Goal: Information Seeking & Learning: Learn about a topic

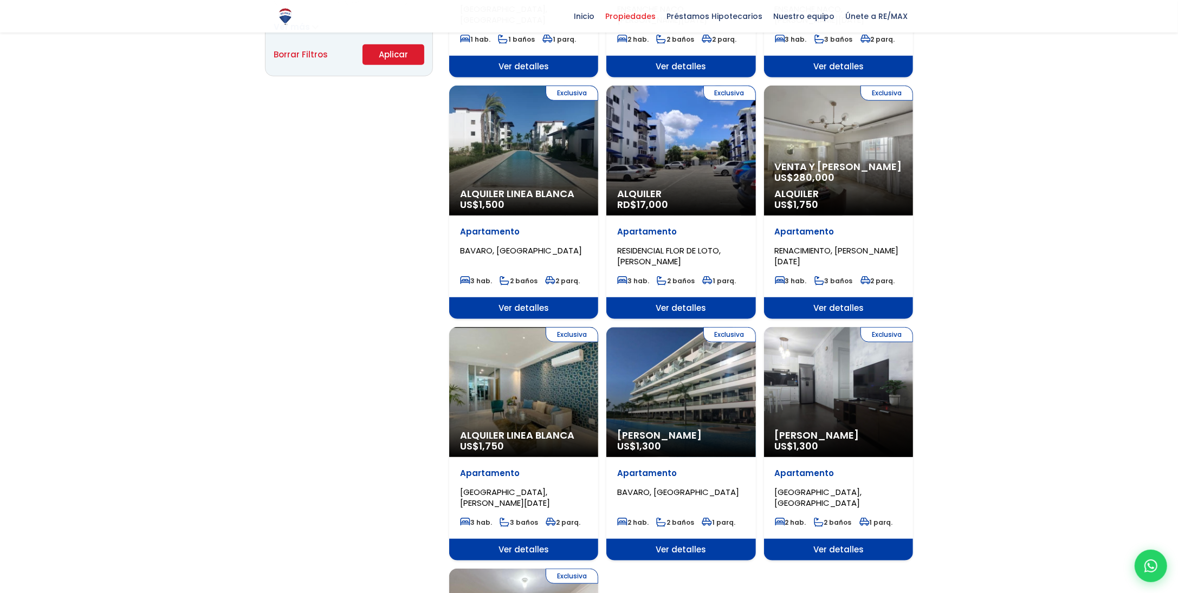
scroll to position [921, 0]
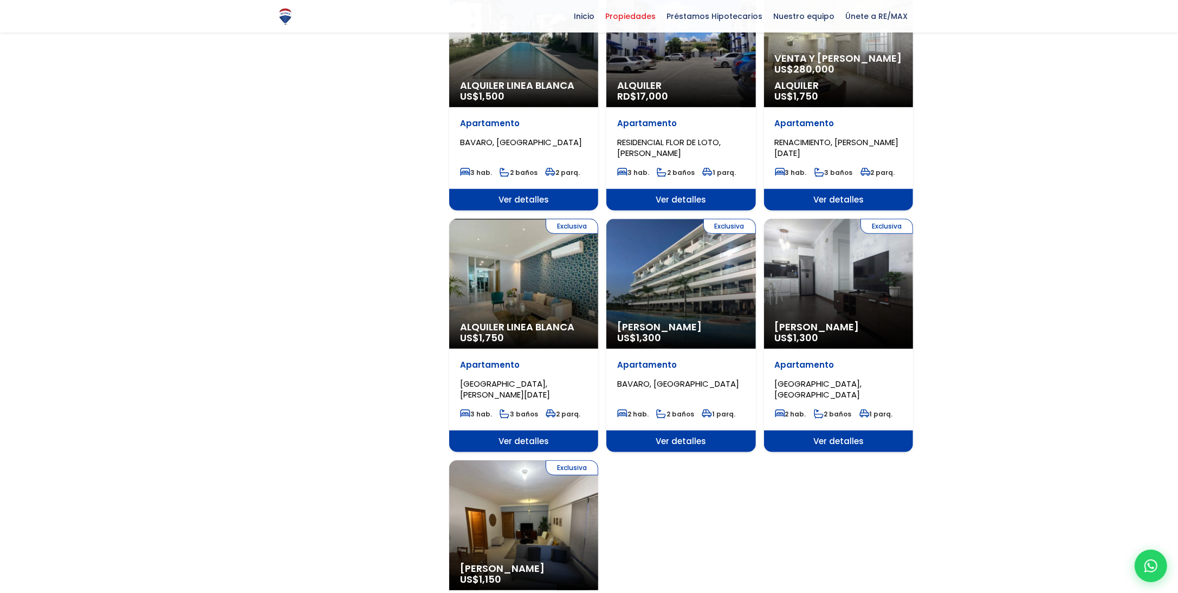
click at [680, 248] on div "Exclusiva Alquiler Amueblado US$ 1,300" at bounding box center [680, 284] width 149 height 130
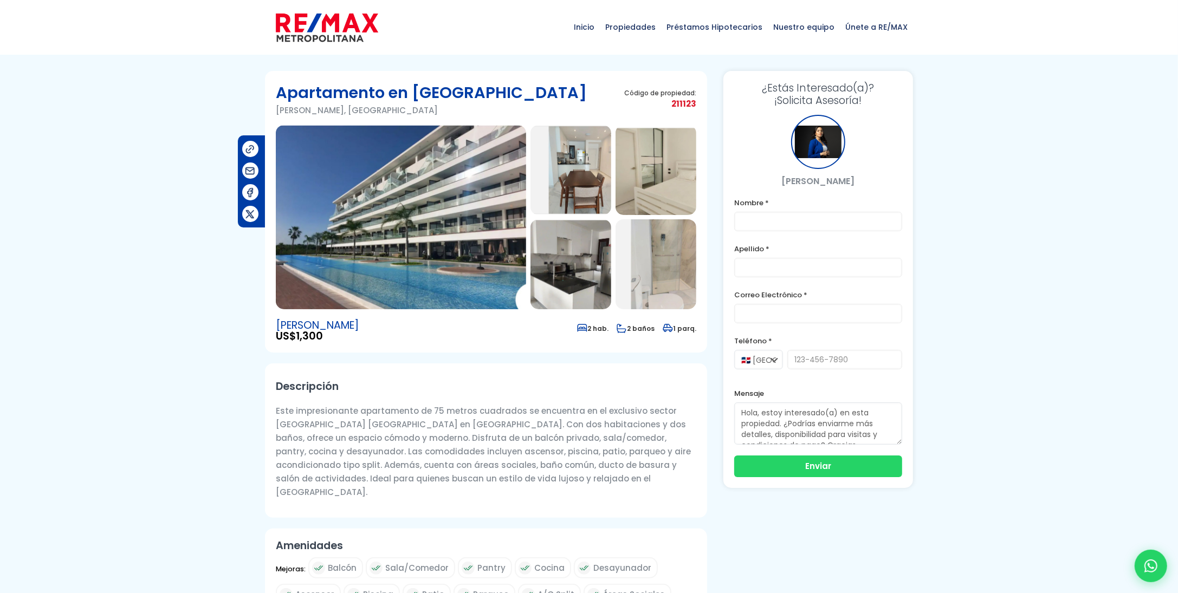
click at [419, 210] on img at bounding box center [401, 217] width 250 height 184
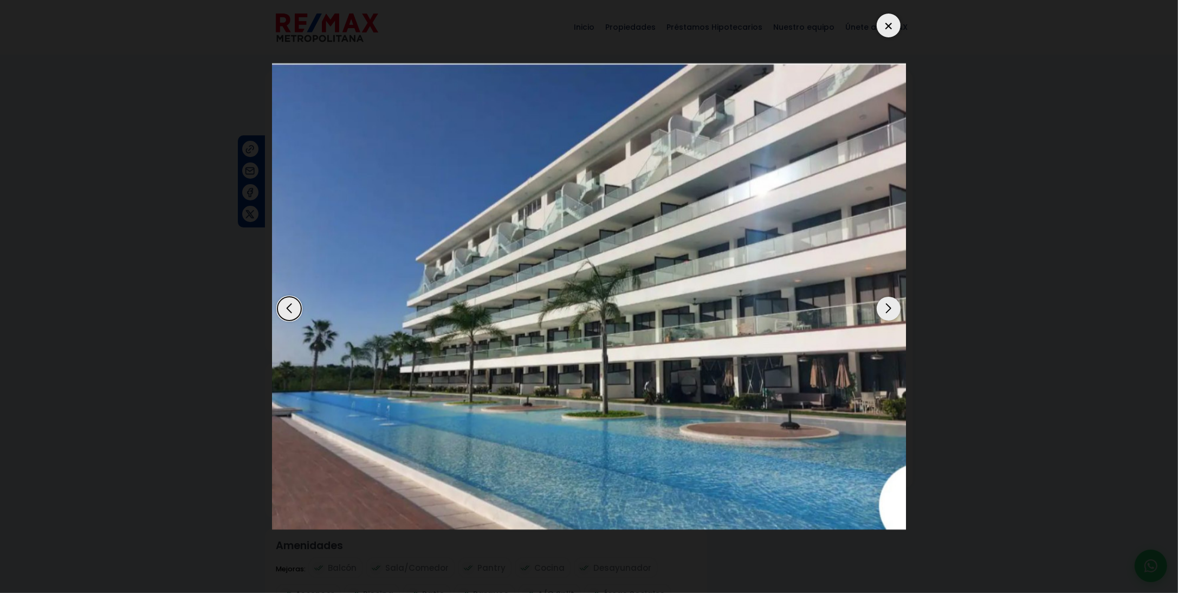
click at [889, 311] on div "Next slide" at bounding box center [889, 309] width 24 height 24
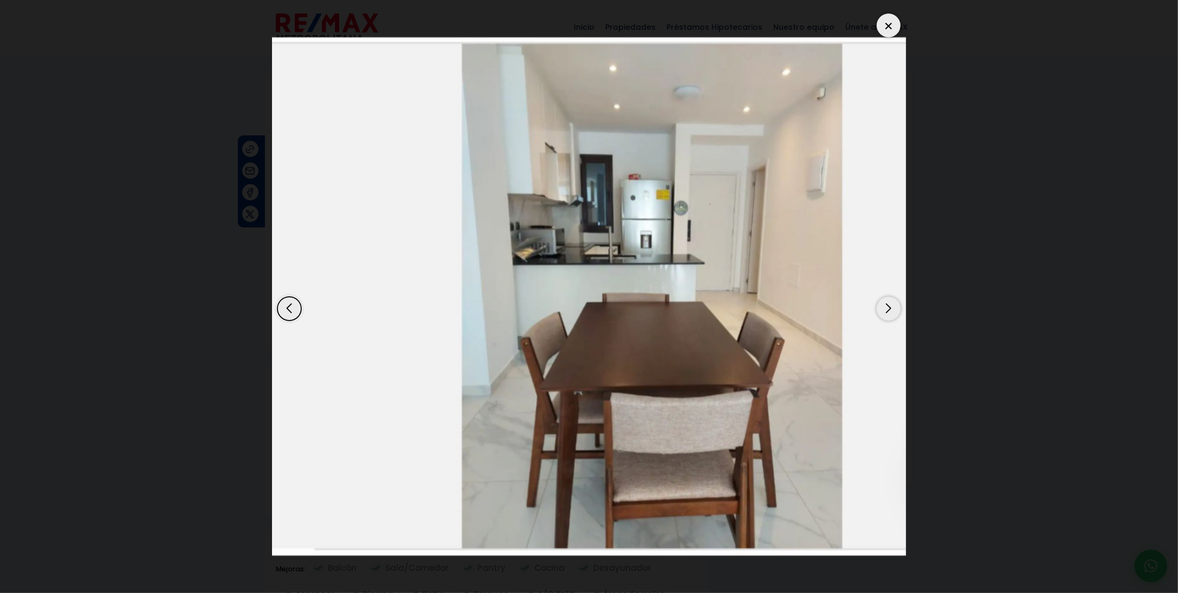
click at [889, 311] on div "Next slide" at bounding box center [889, 309] width 24 height 24
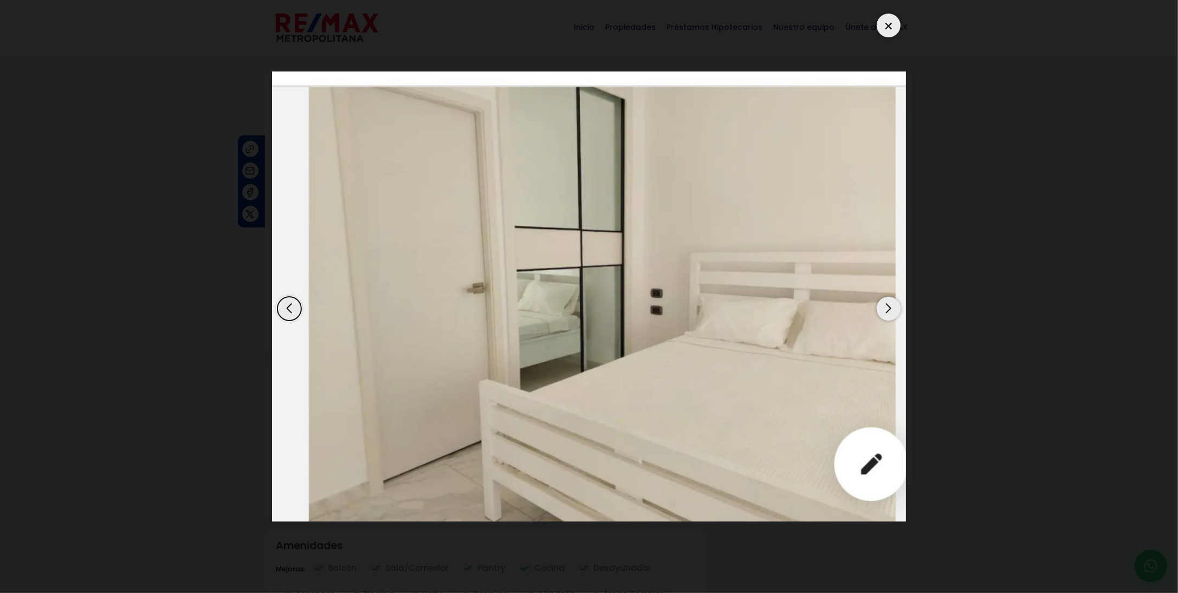
click at [889, 311] on div "Next slide" at bounding box center [889, 309] width 24 height 24
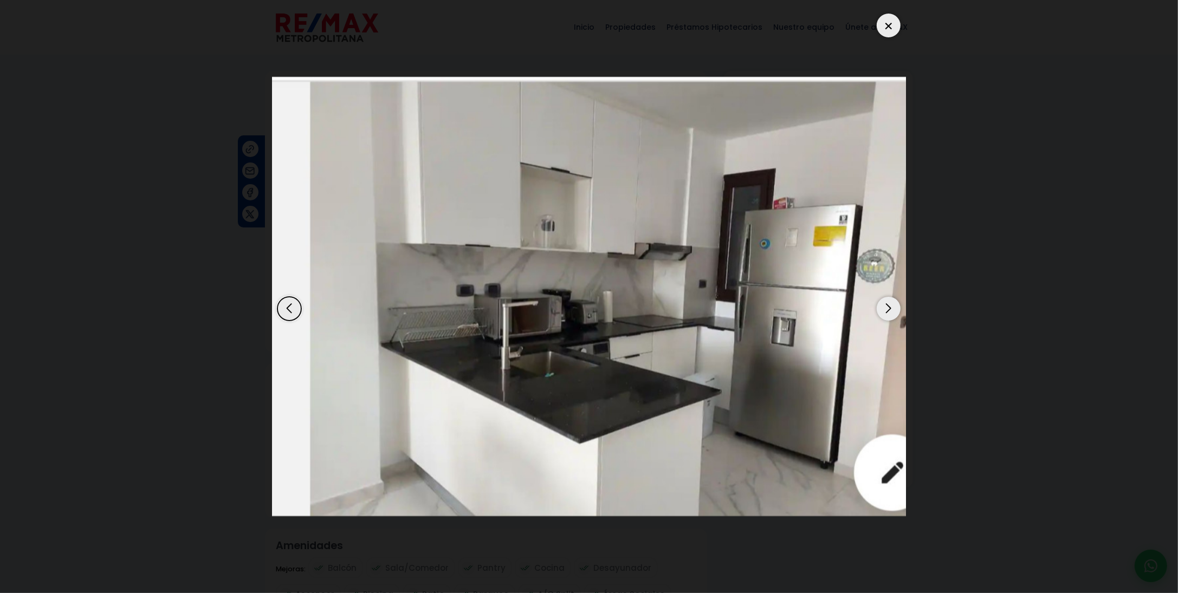
click at [889, 311] on div "Next slide" at bounding box center [889, 309] width 24 height 24
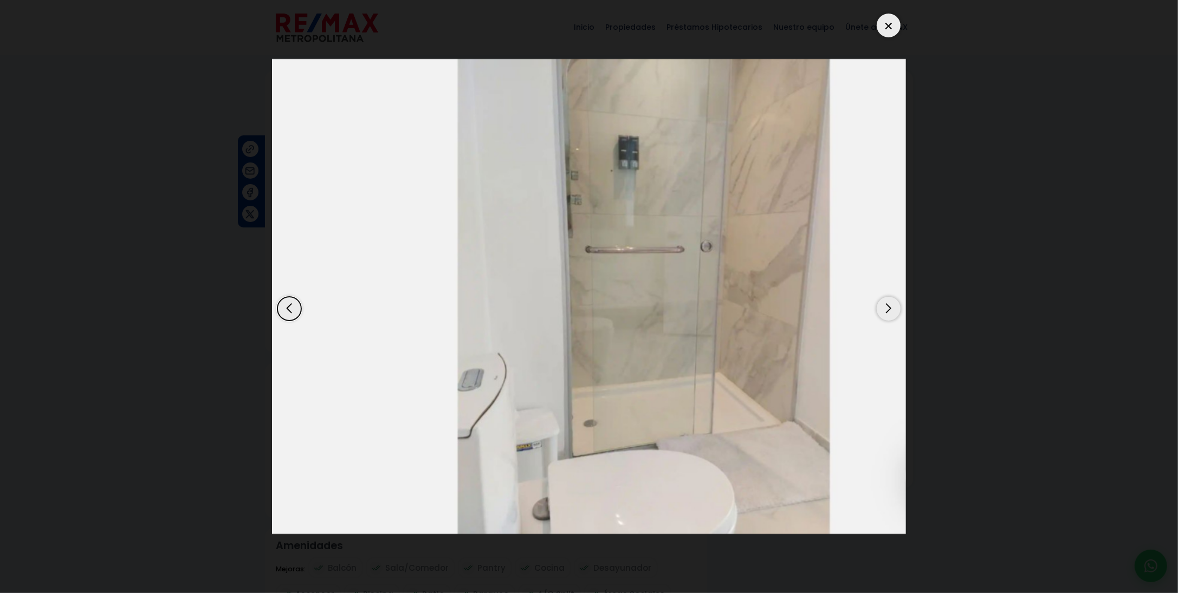
click at [889, 311] on div "Next slide" at bounding box center [889, 309] width 24 height 24
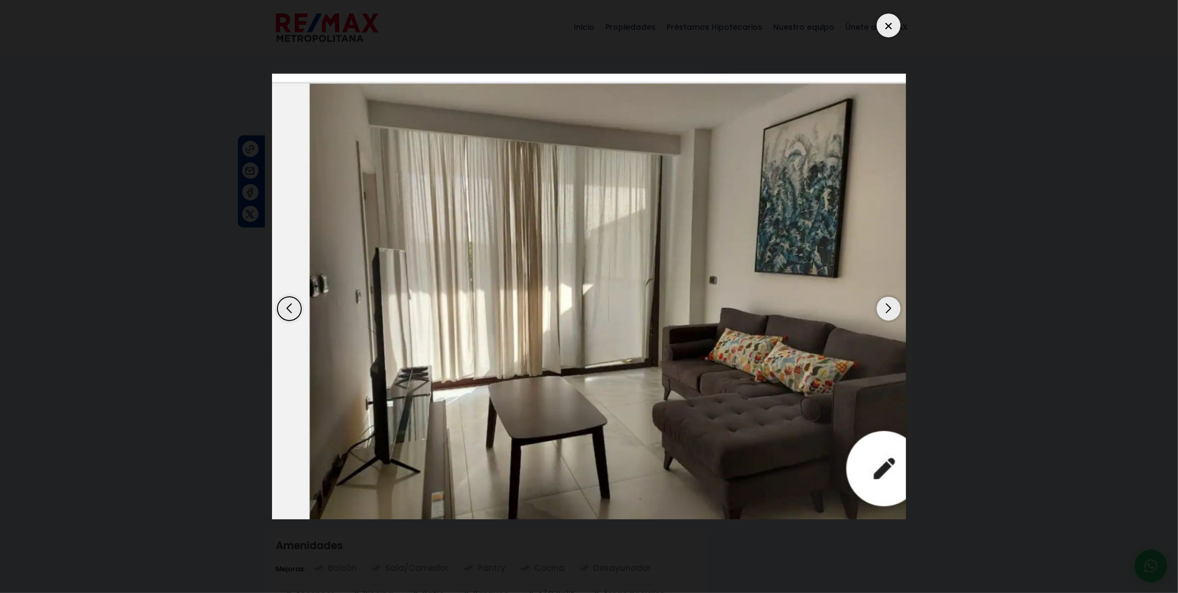
click at [894, 306] on div "Next slide" at bounding box center [889, 309] width 24 height 24
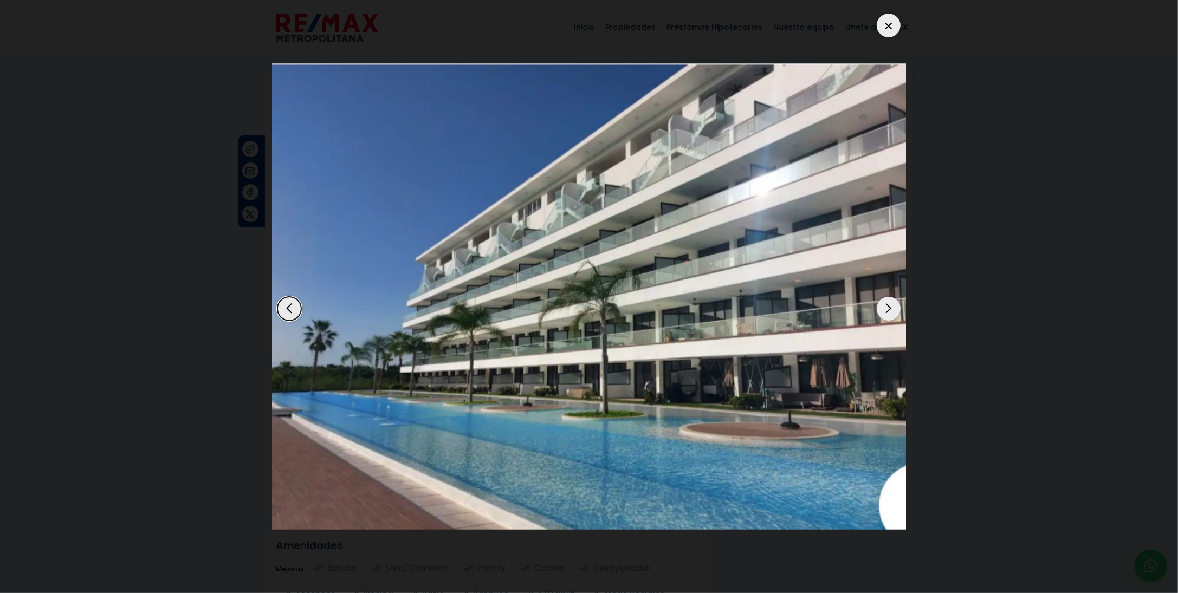
click at [894, 23] on div at bounding box center [889, 26] width 24 height 24
